Goal: Transaction & Acquisition: Register for event/course

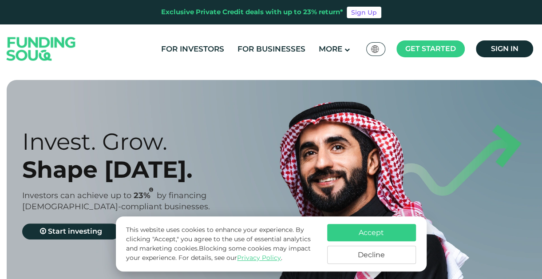
click at [347, 230] on button "Accept" at bounding box center [371, 232] width 89 height 17
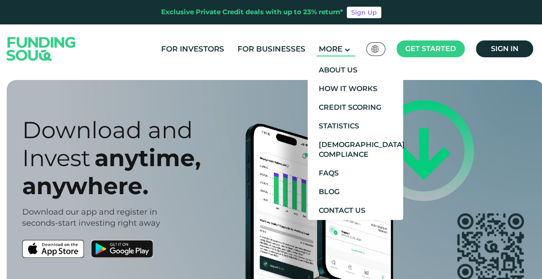
click at [339, 52] on span "More" at bounding box center [331, 48] width 24 height 9
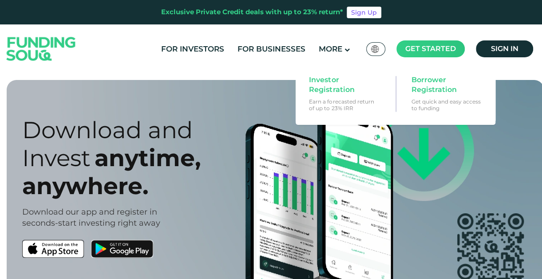
click at [416, 50] on span "Get started" at bounding box center [430, 48] width 51 height 8
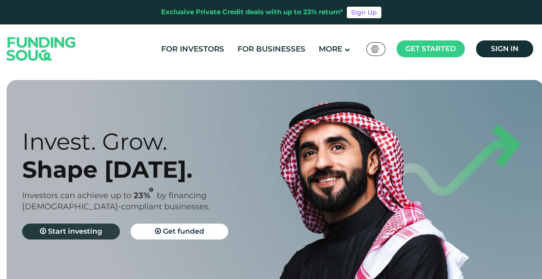
click at [84, 229] on span "Start investing" at bounding box center [75, 231] width 54 height 8
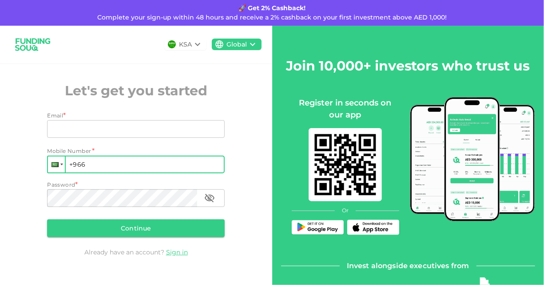
click at [57, 160] on div at bounding box center [56, 165] width 17 height 16
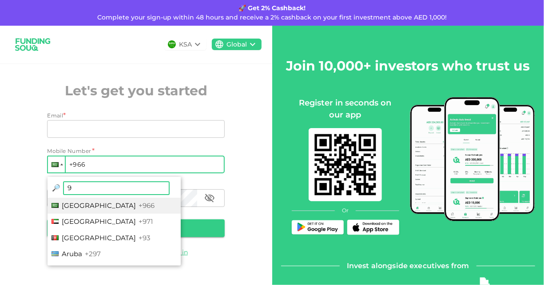
type input "92"
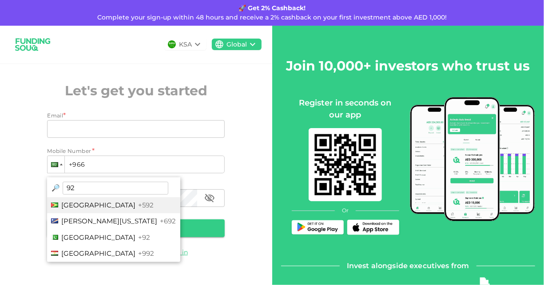
click at [229, 253] on div "KSA Global Let's get you started Email * Email Email Mobile Number * Phone +966…" at bounding box center [136, 155] width 272 height 258
